Goal: Task Accomplishment & Management: Manage account settings

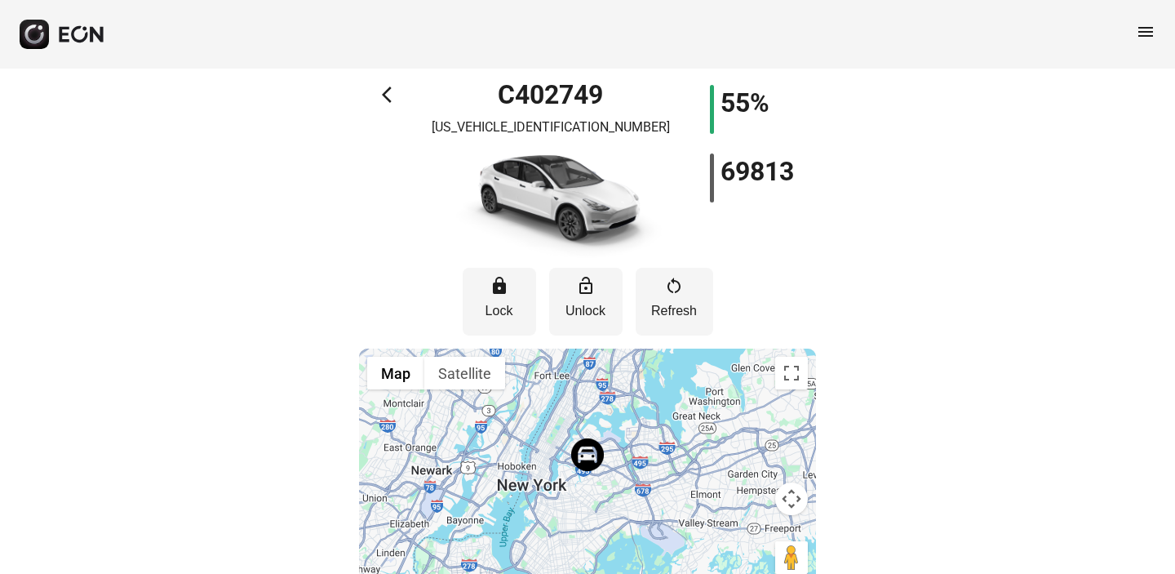
scroll to position [55, 0]
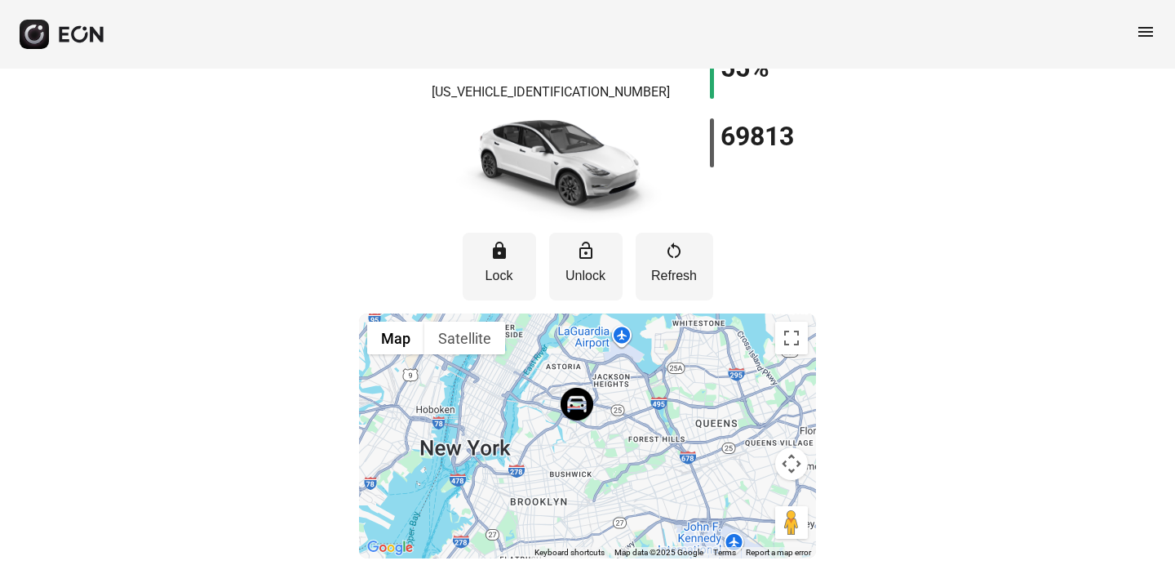
drag, startPoint x: 535, startPoint y: 419, endPoint x: 536, endPoint y: 371, distance: 48.1
click at [536, 370] on div at bounding box center [587, 435] width 457 height 245
